Goal: Information Seeking & Learning: Learn about a topic

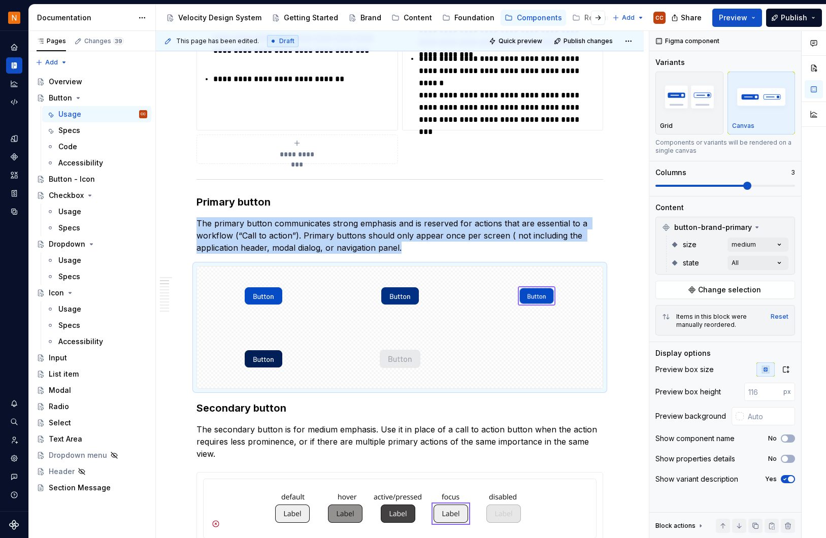
scroll to position [394, 0]
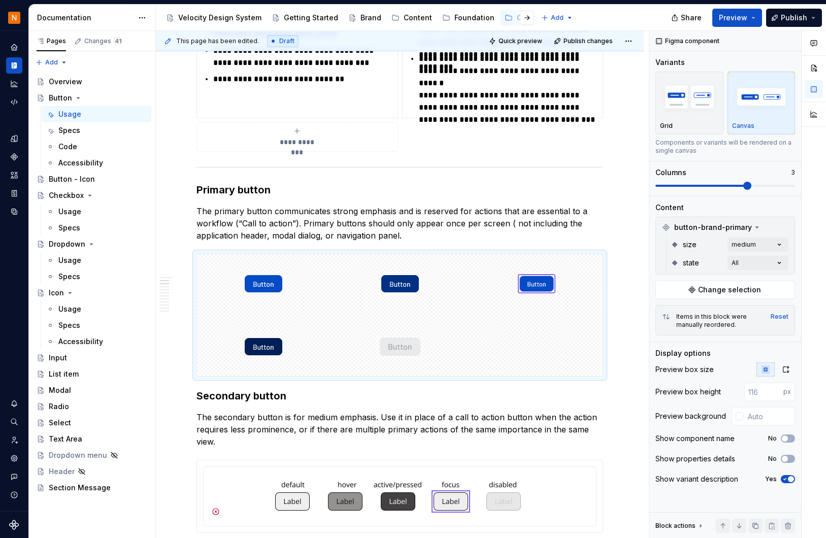
type textarea "*"
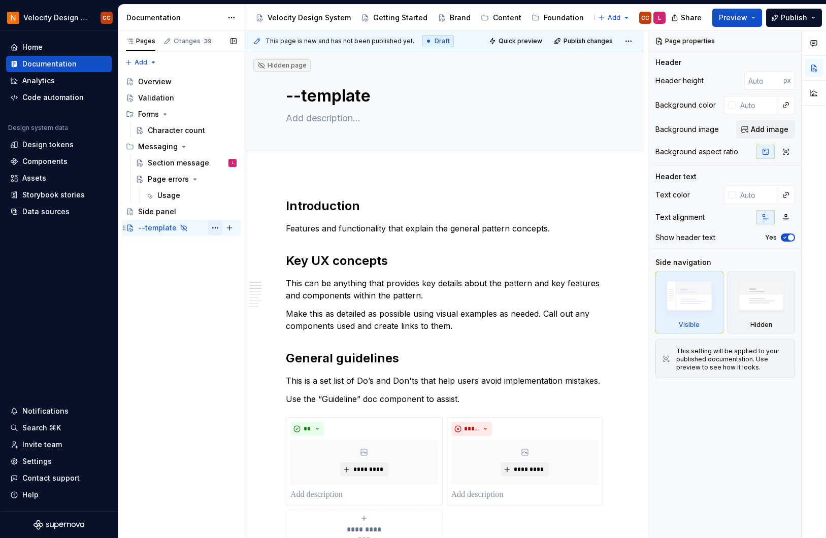
click at [214, 227] on button "Page tree" at bounding box center [215, 228] width 14 height 14
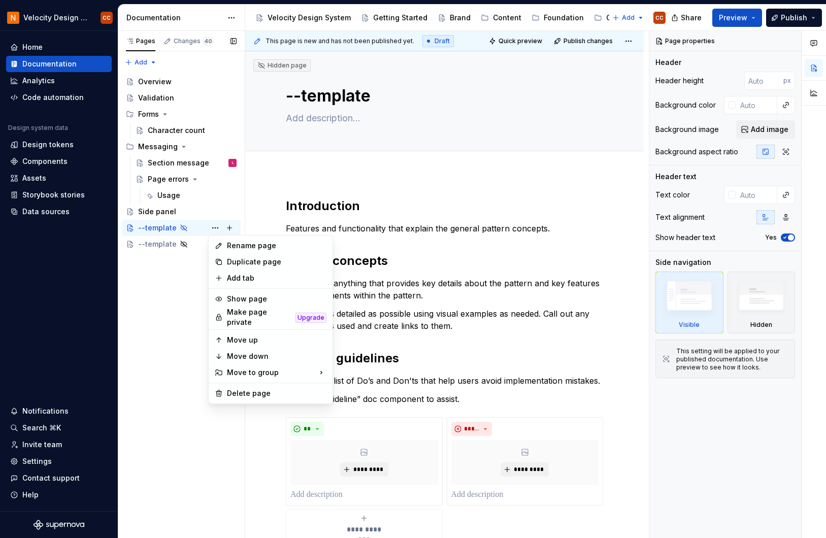
drag, startPoint x: 175, startPoint y: 289, endPoint x: 186, endPoint y: 276, distance: 16.6
click at [175, 289] on div "Pages Changes 40 Add Accessibility guide for tree Page tree. Navigate the tree …" at bounding box center [181, 284] width 127 height 507
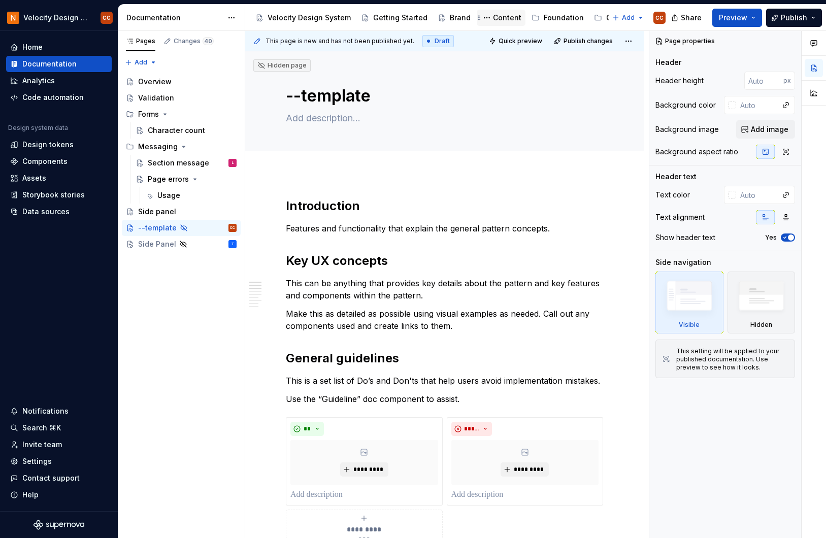
click at [501, 15] on div "Content" at bounding box center [507, 18] width 28 height 10
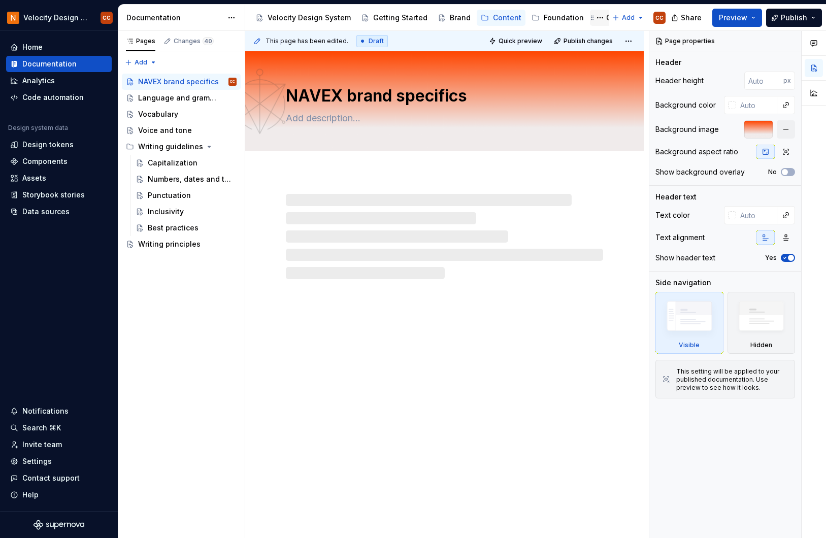
click at [606, 17] on div "Components" at bounding box center [628, 18] width 45 height 10
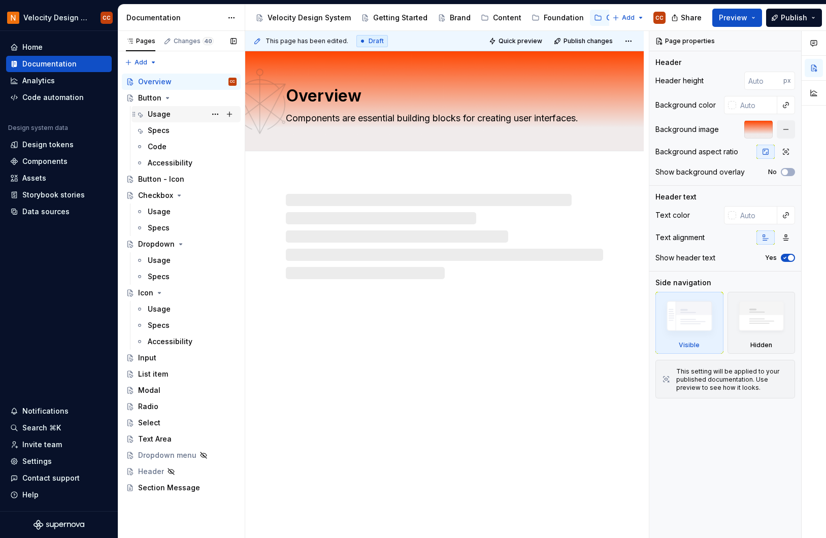
click at [164, 116] on div "Usage" at bounding box center [159, 114] width 23 height 10
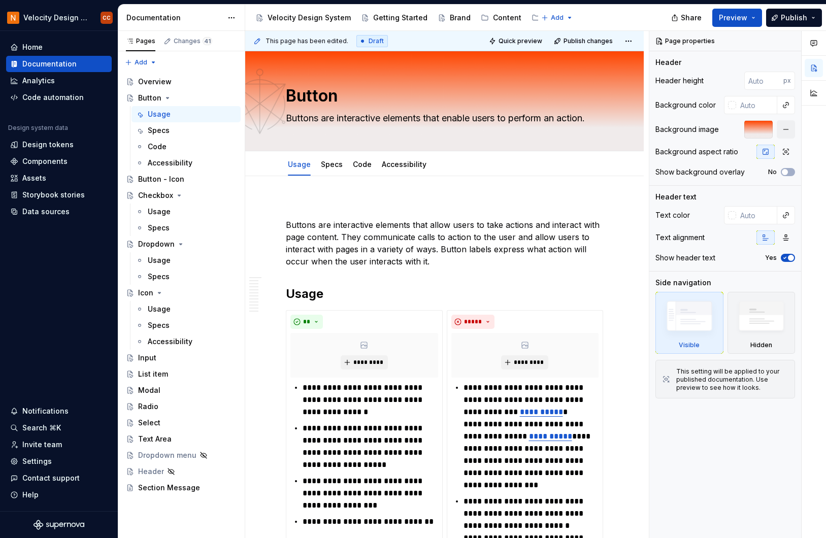
type textarea "*"
